Goal: Information Seeking & Learning: Understand process/instructions

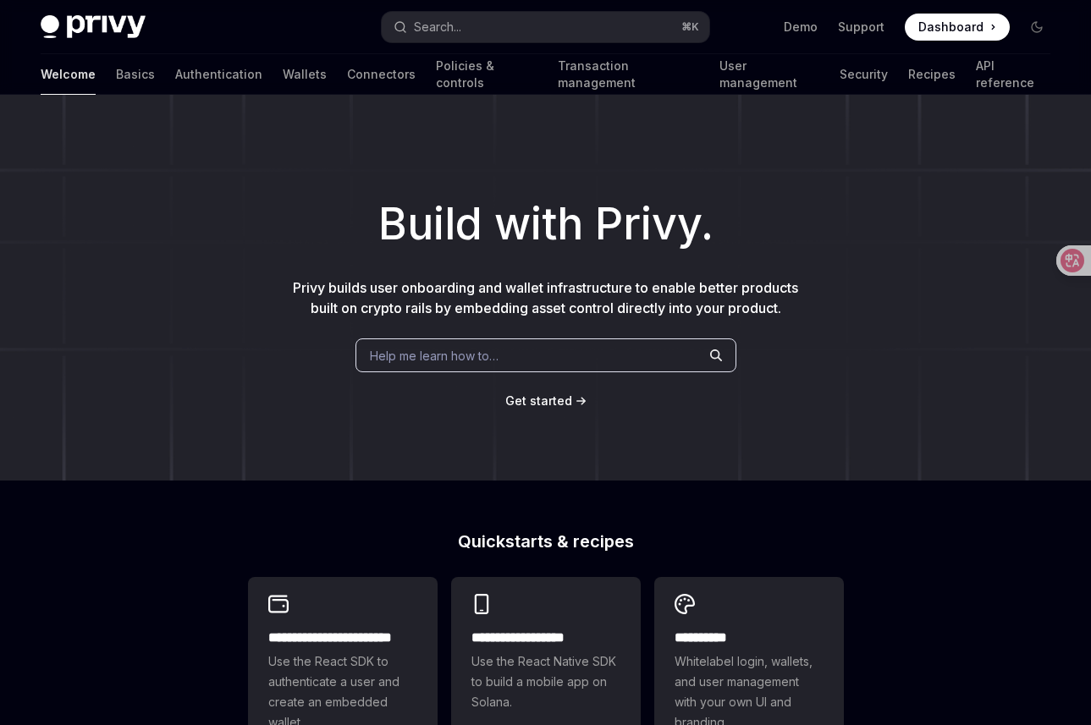
type textarea "*"
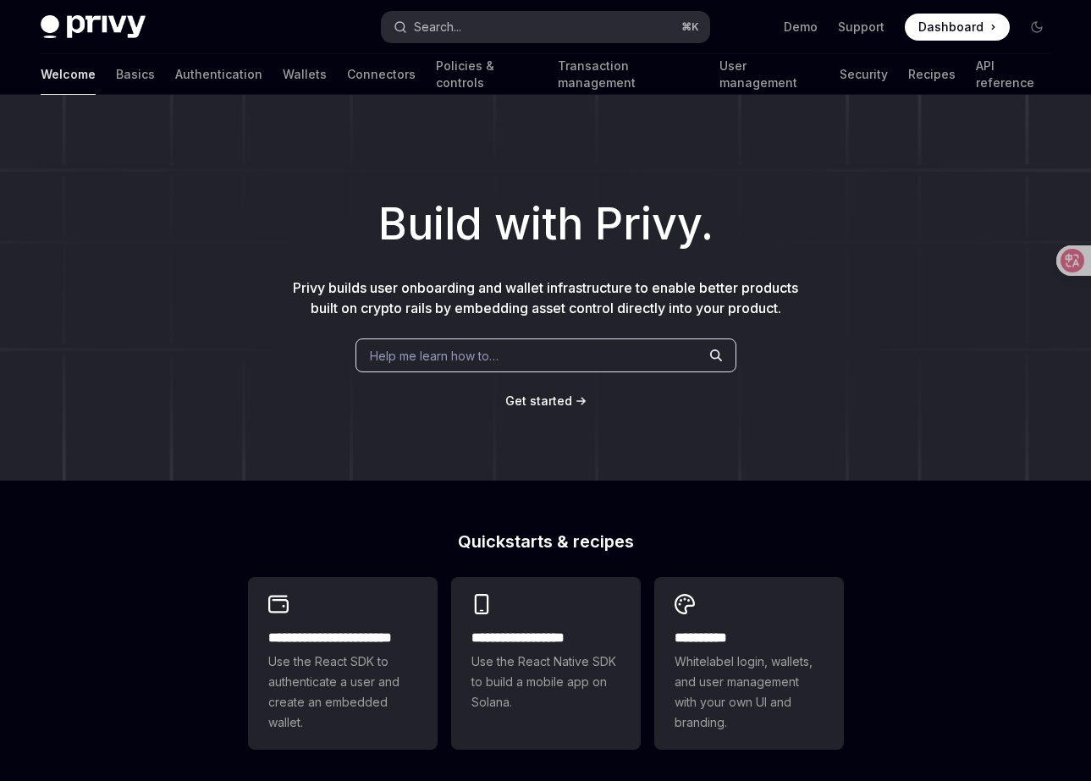
click at [454, 30] on div "Search..." at bounding box center [437, 27] width 47 height 20
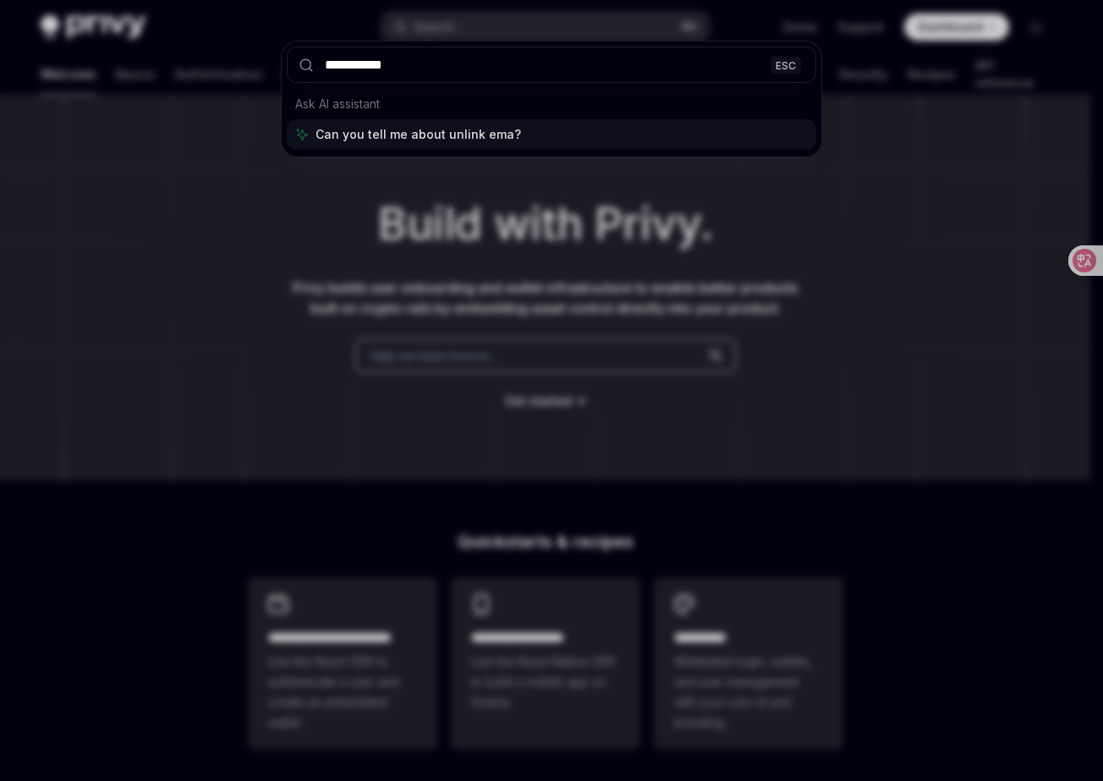
type input "**********"
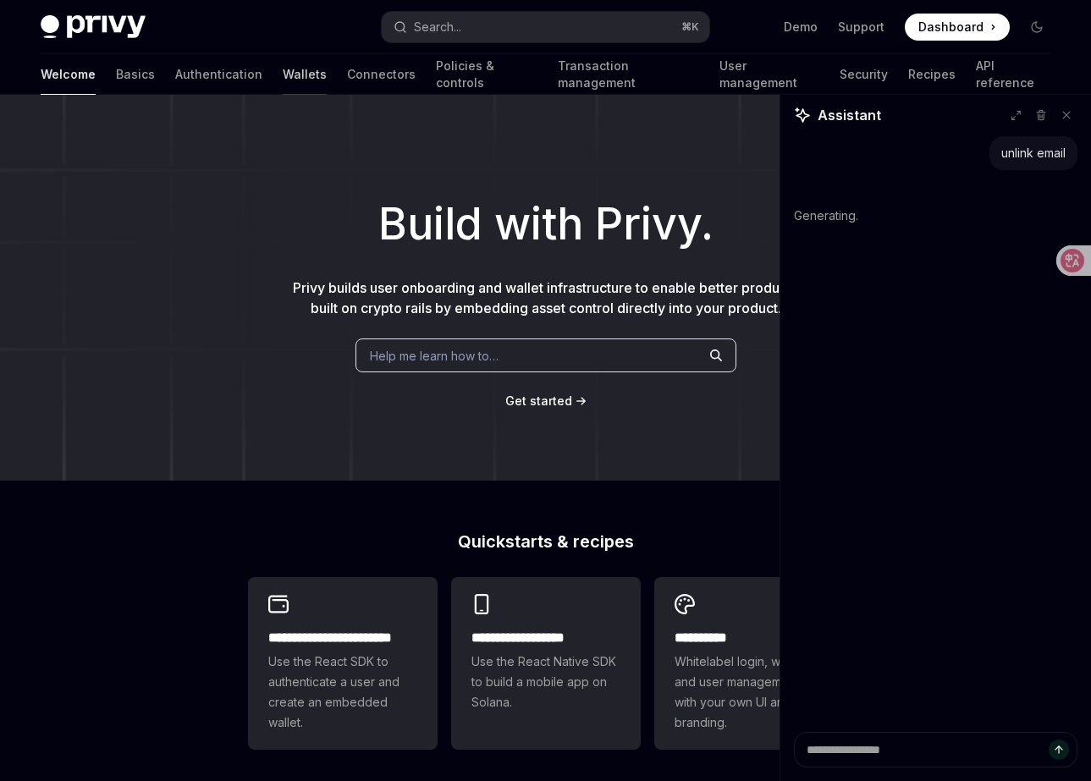
click at [283, 80] on link "Wallets" at bounding box center [305, 74] width 44 height 41
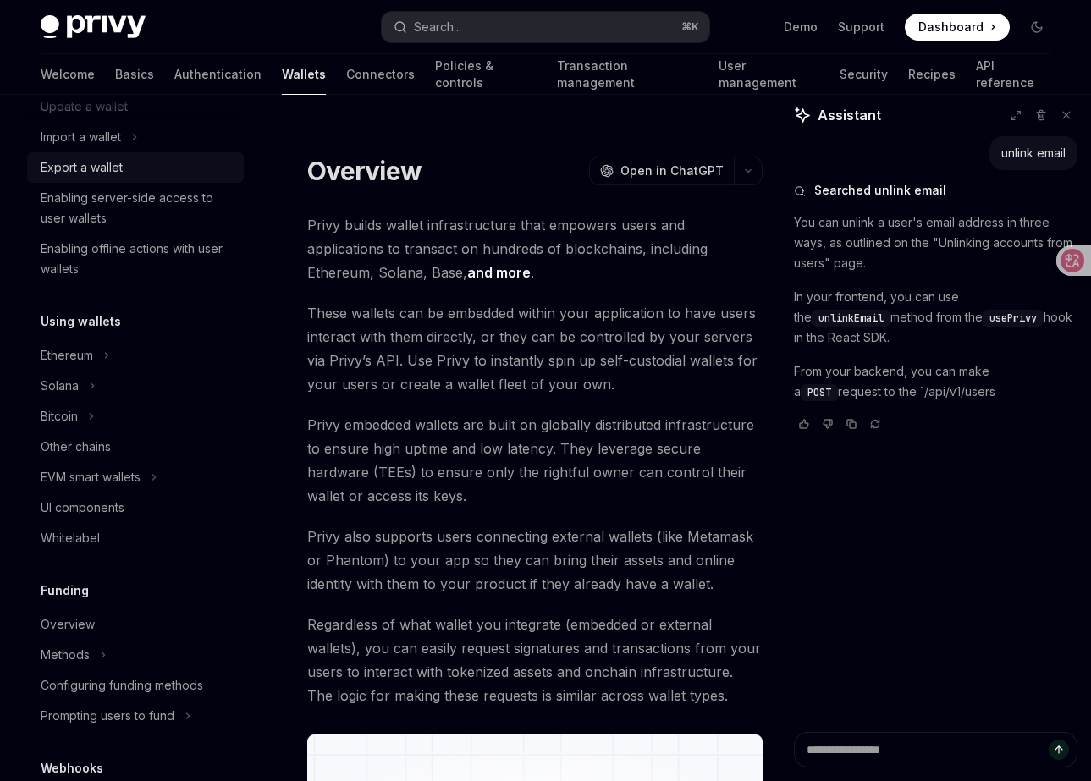
scroll to position [224, 0]
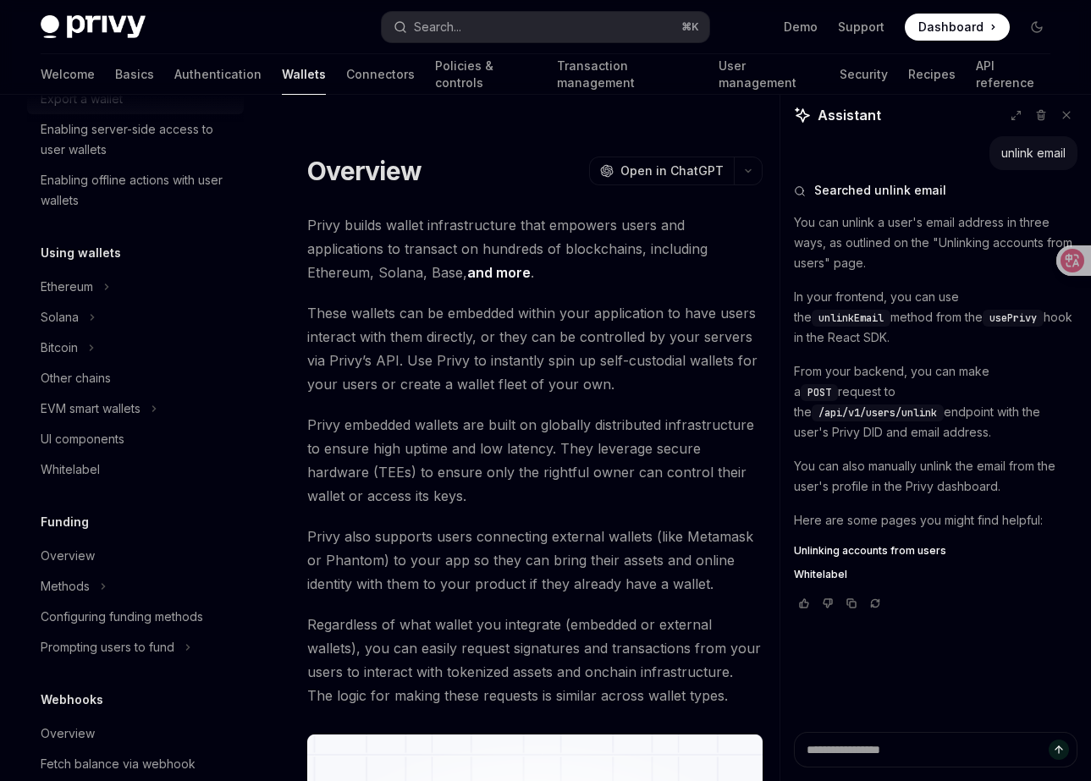
type textarea "*"
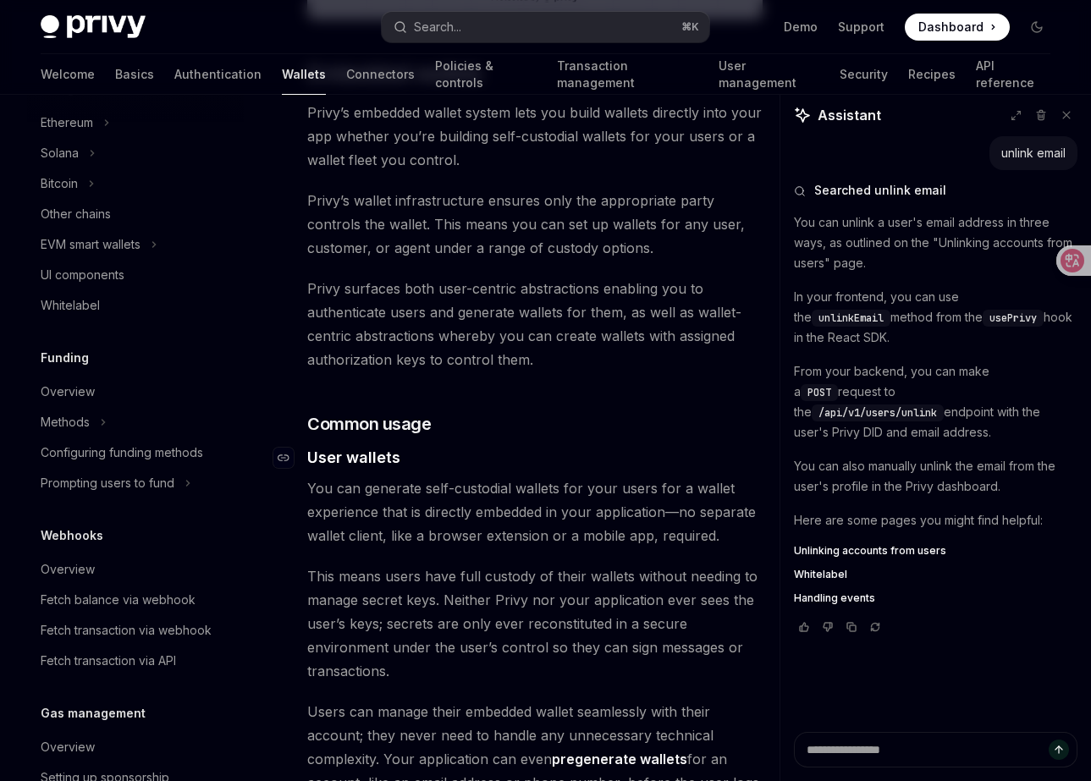
scroll to position [126, 0]
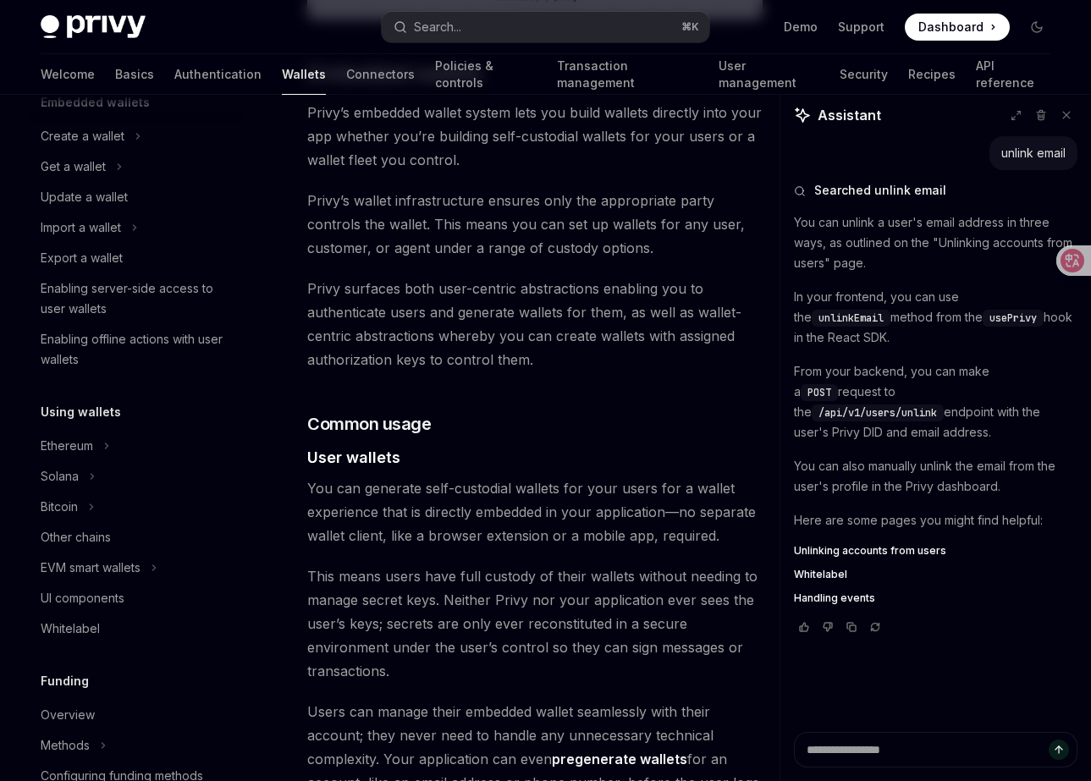
click at [485, 357] on span "Privy surfaces both user-centric abstractions enabling you to authenticate user…" at bounding box center [534, 324] width 455 height 95
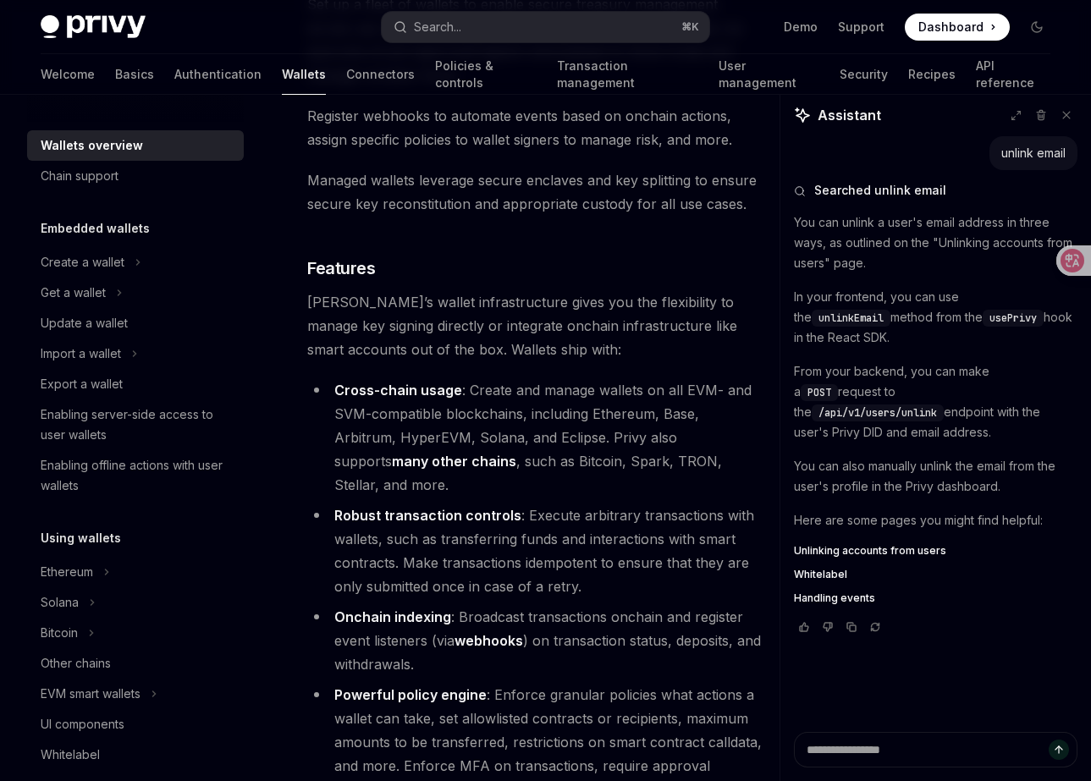
scroll to position [2531, 0]
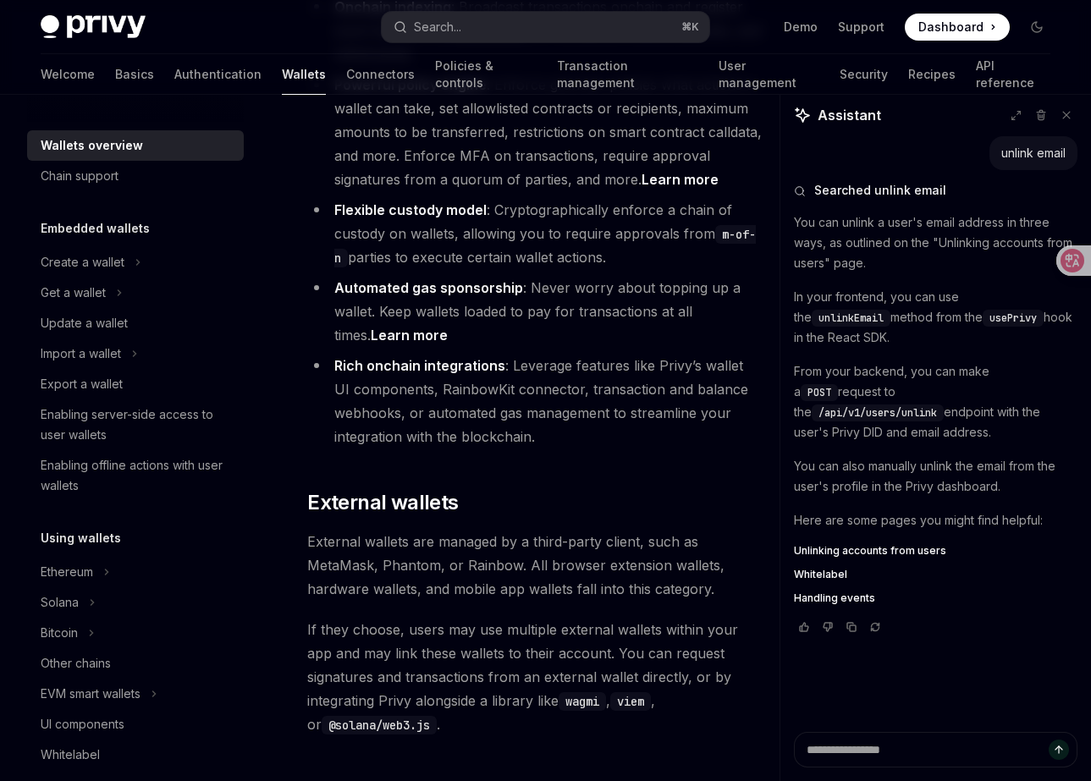
click at [523, 404] on li "Rich onchain integrations : Leverage features like Privy’s wallet UI components…" at bounding box center [534, 401] width 455 height 95
click at [548, 399] on li "Rich onchain integrations : Leverage features like Privy’s wallet UI components…" at bounding box center [534, 401] width 455 height 95
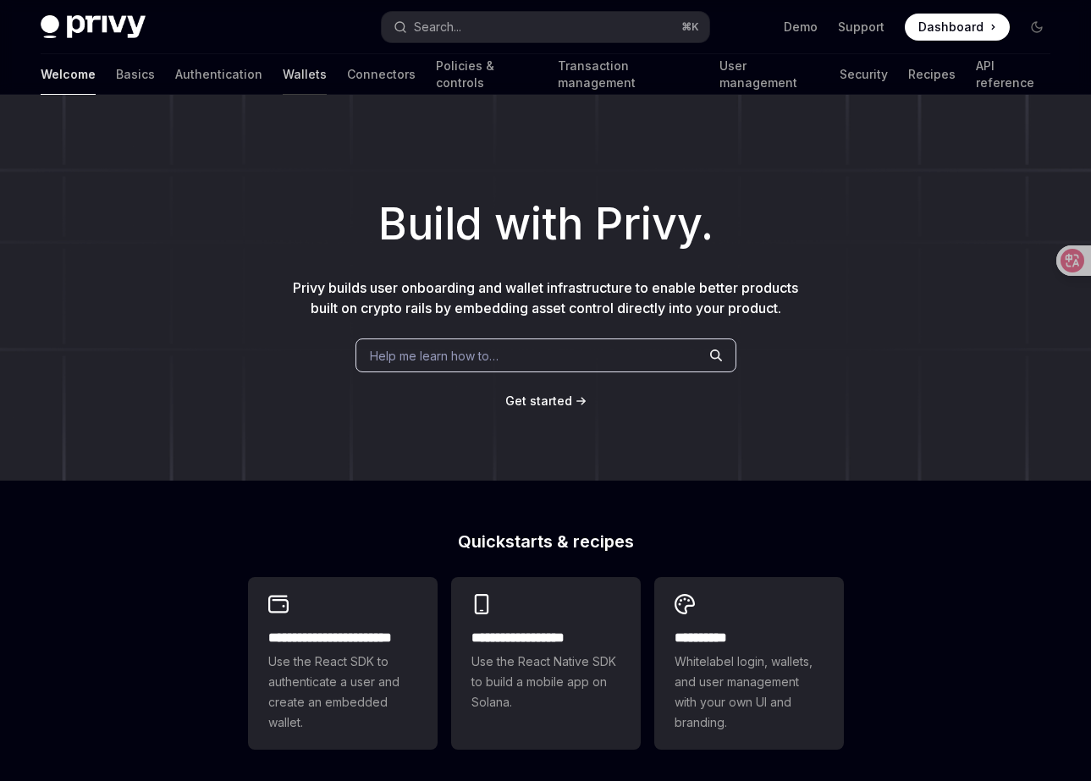
click at [283, 76] on link "Wallets" at bounding box center [305, 74] width 44 height 41
type textarea "*"
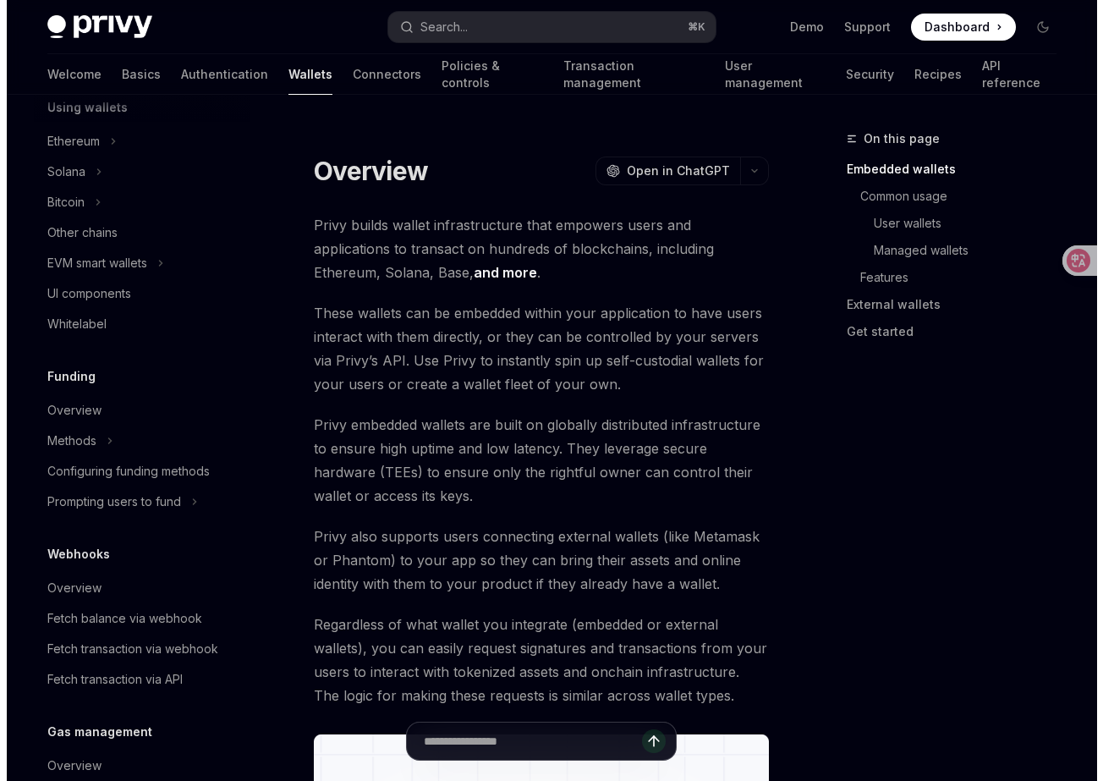
scroll to position [446, 0]
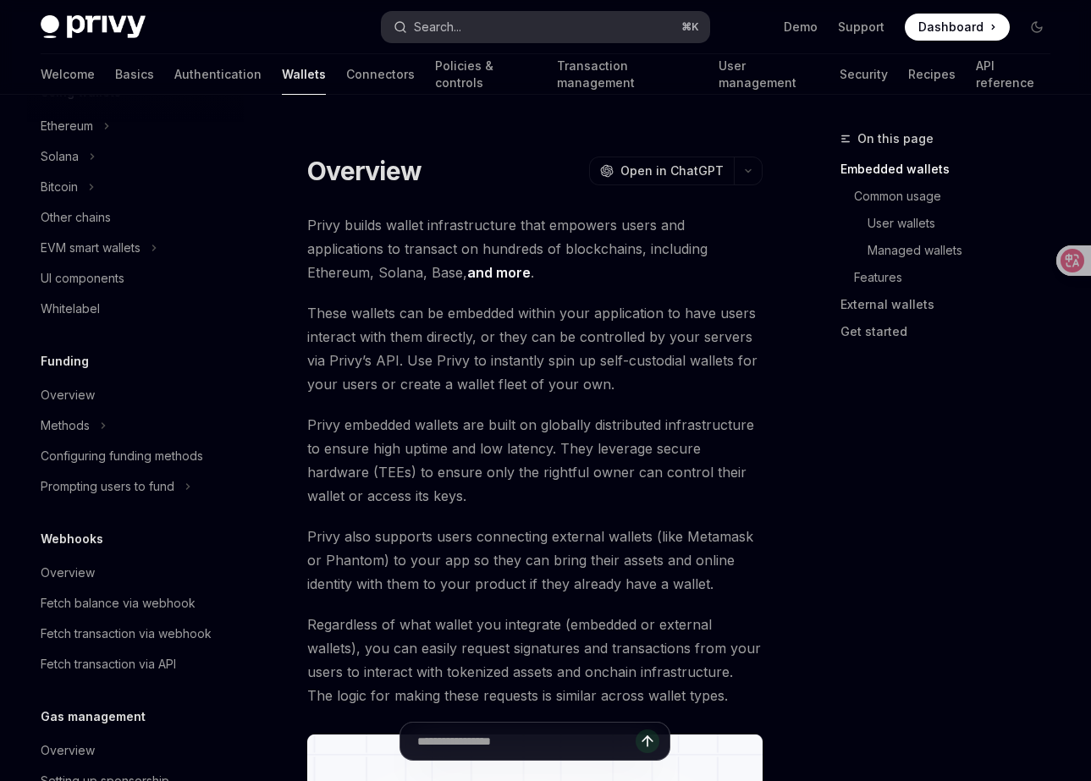
click at [453, 30] on div "Search..." at bounding box center [437, 27] width 47 height 20
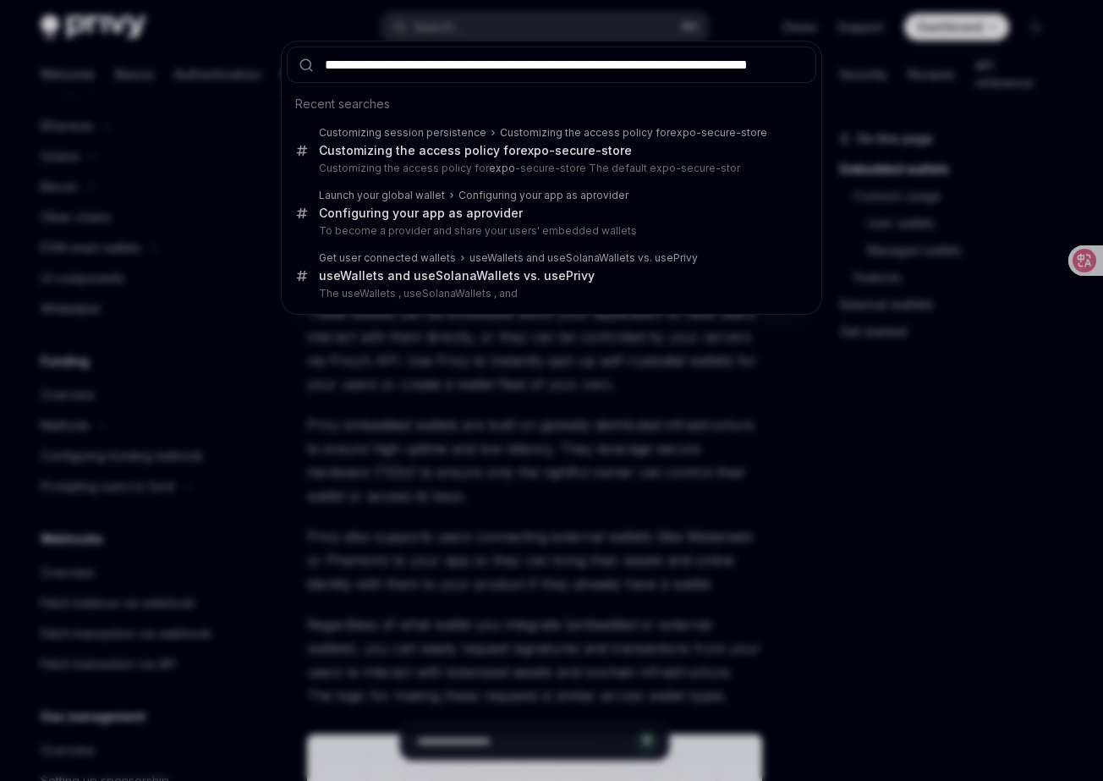
scroll to position [0, 73]
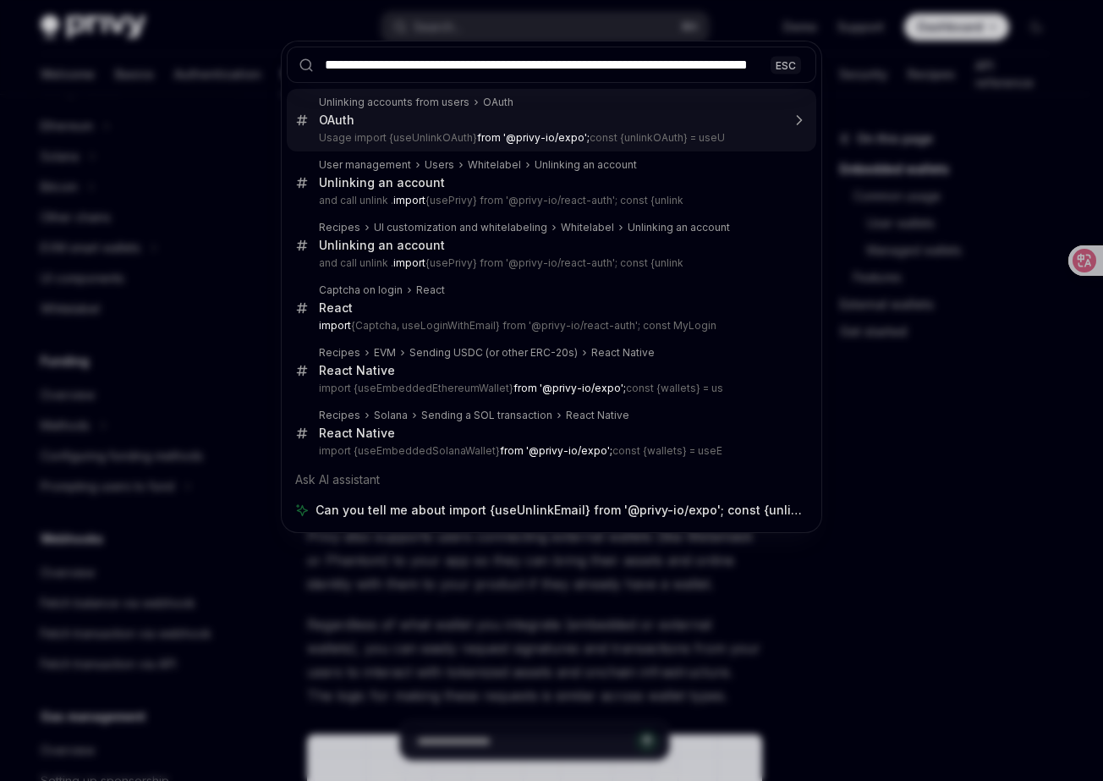
click at [401, 67] on input "**********" at bounding box center [552, 65] width 530 height 36
type input "**********"
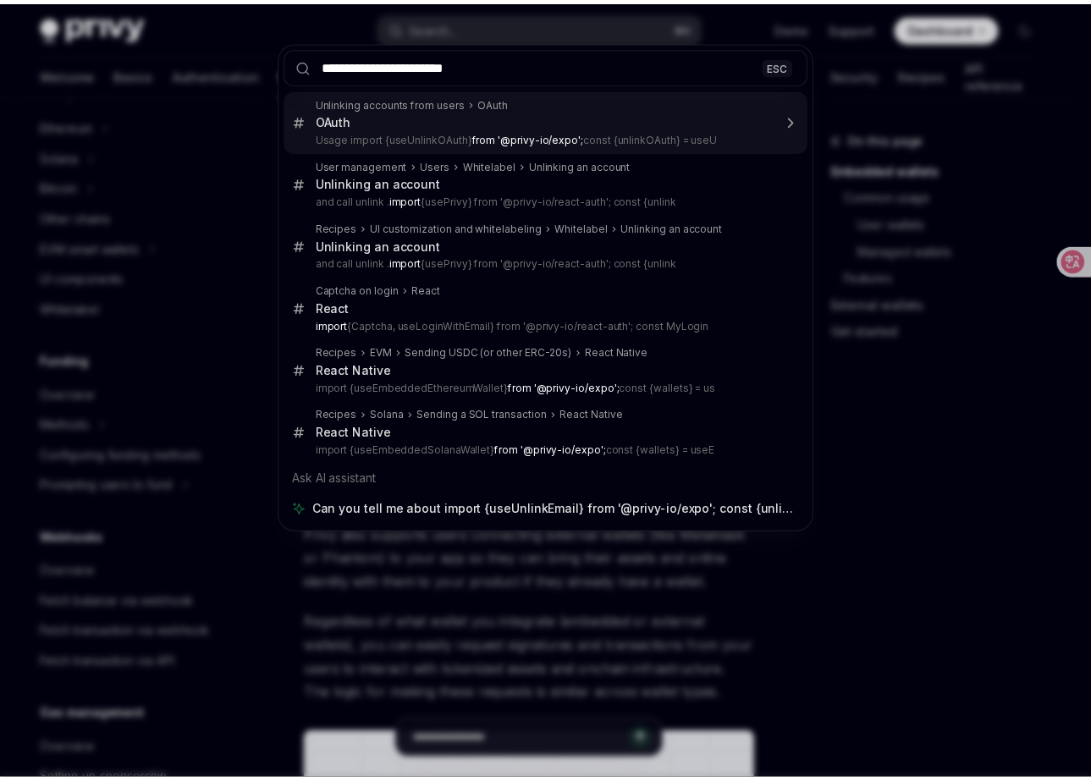
scroll to position [0, 0]
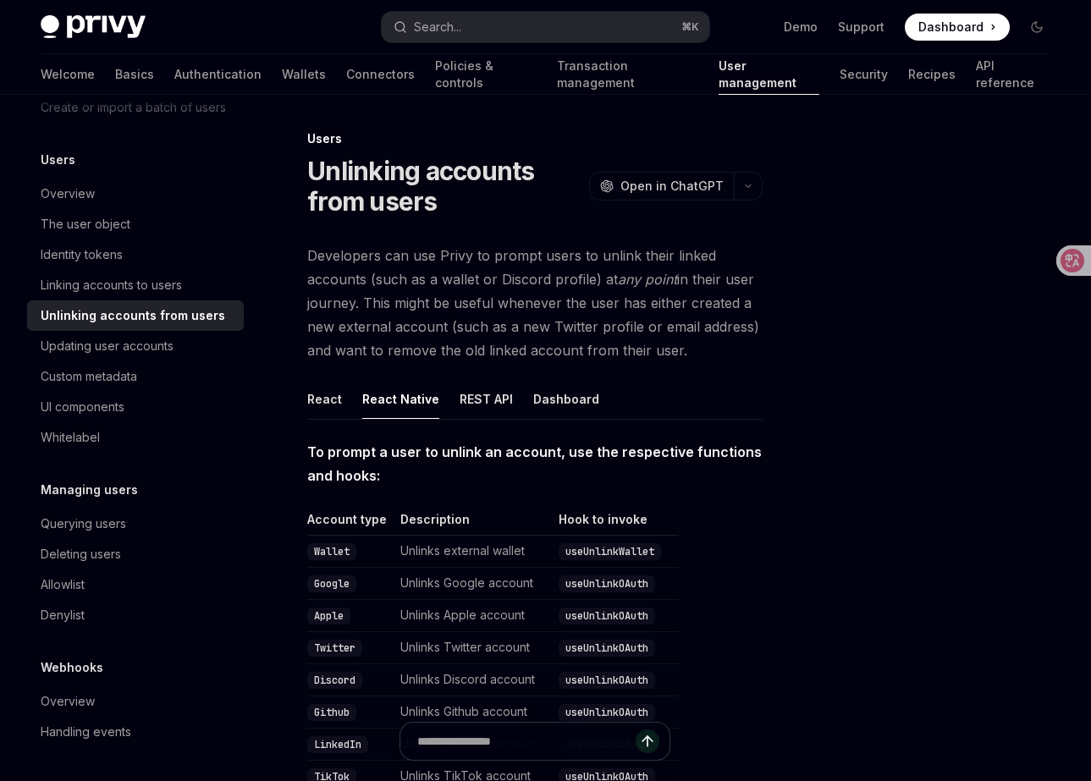
type textarea "*"
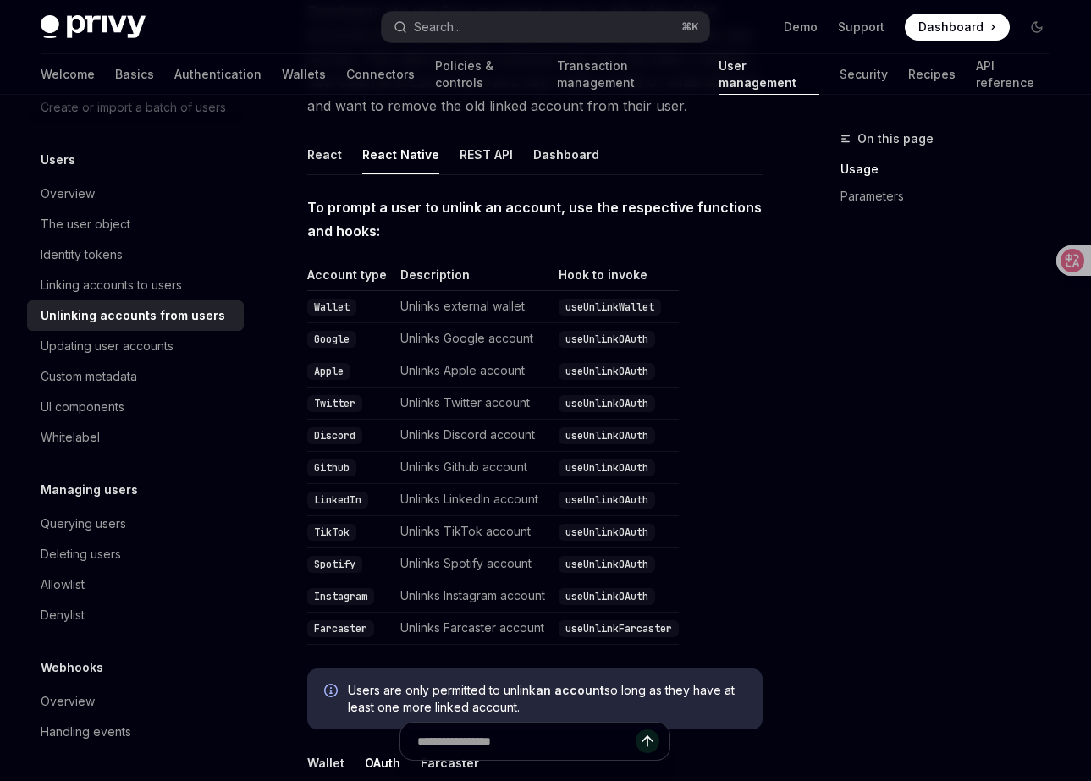
scroll to position [244, 0]
drag, startPoint x: 571, startPoint y: 309, endPoint x: 661, endPoint y: 309, distance: 89.7
click at [661, 309] on code "useUnlinkWallet" at bounding box center [609, 308] width 102 height 17
click at [885, 443] on div "On this page Usage Parameters" at bounding box center [934, 455] width 257 height 652
click at [613, 309] on code "useUnlinkWallet" at bounding box center [609, 308] width 102 height 17
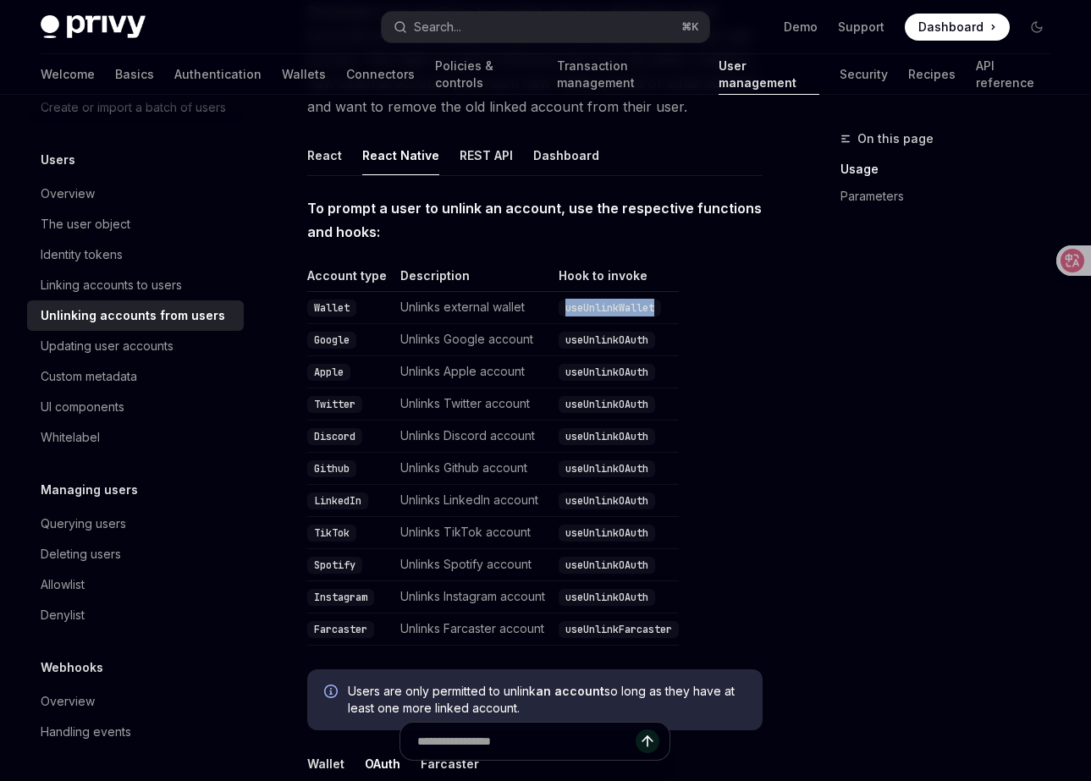
drag, startPoint x: 613, startPoint y: 309, endPoint x: 618, endPoint y: 302, distance: 9.0
click at [613, 309] on code "useUnlinkWallet" at bounding box center [609, 308] width 102 height 17
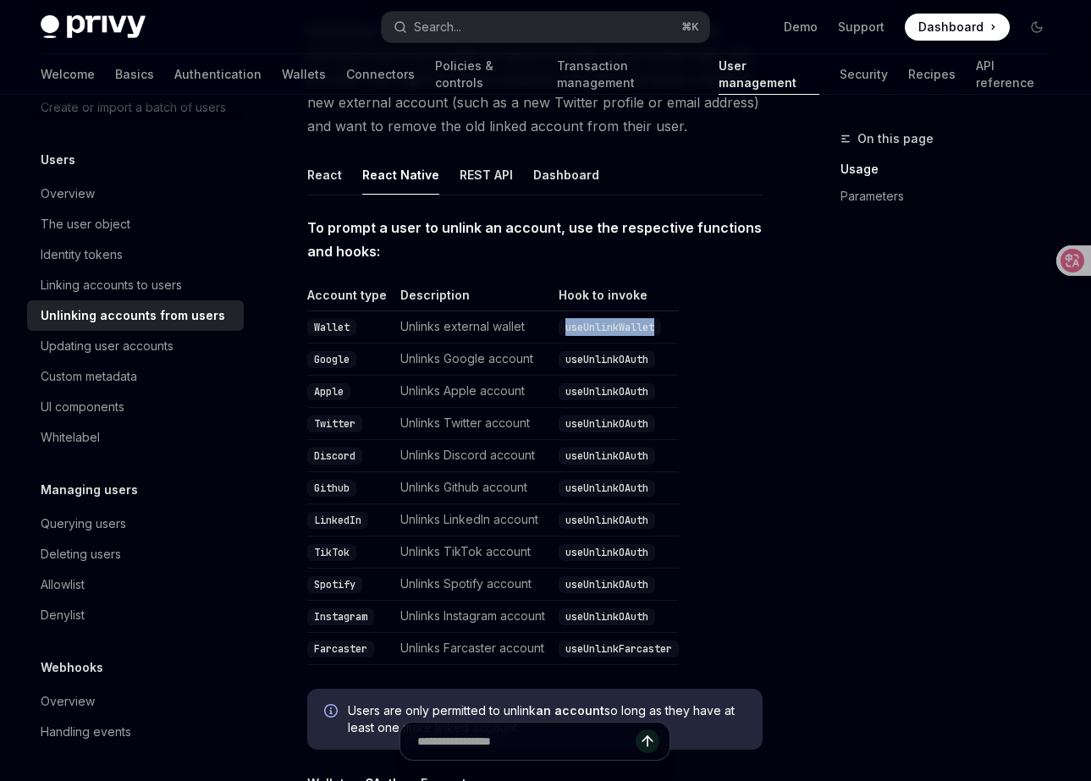
scroll to position [195, 0]
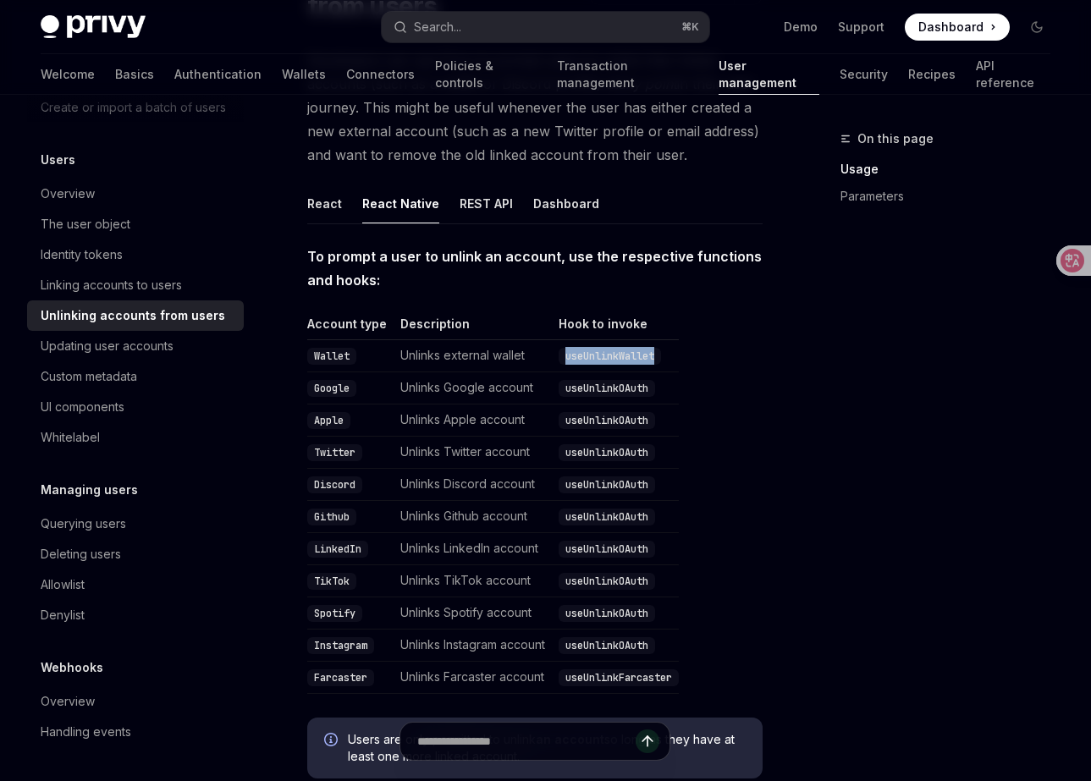
click at [734, 360] on table "Account type Description Hook to invoke Wallet Unlinks external wallet useUnlin…" at bounding box center [534, 505] width 455 height 378
click at [616, 358] on code "useUnlinkWallet" at bounding box center [609, 356] width 102 height 17
click at [840, 369] on div "On this page Usage Parameters" at bounding box center [934, 455] width 257 height 652
